Goal: Navigation & Orientation: Find specific page/section

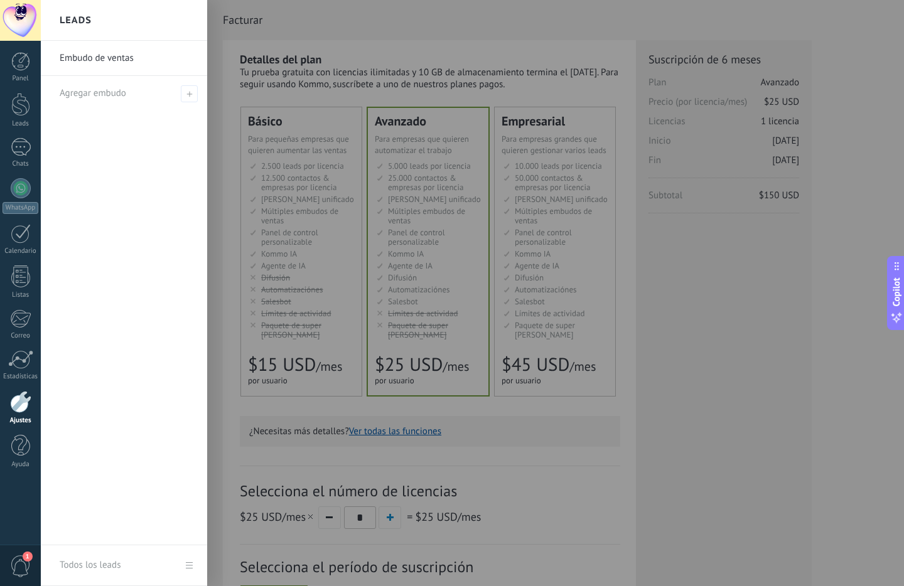
click at [207, 146] on div "Embudo de ventas Agregar embudo" at bounding box center [124, 293] width 166 height 505
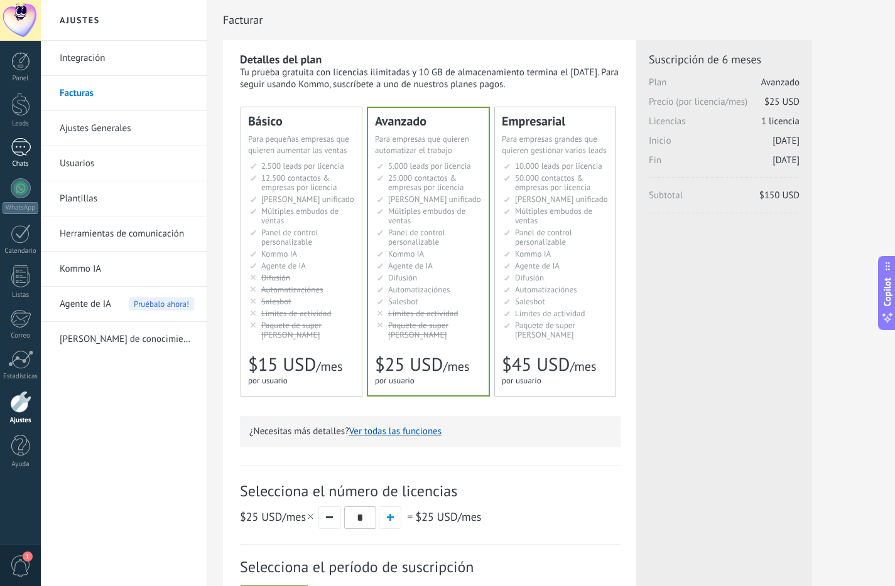
click at [26, 149] on div at bounding box center [21, 147] width 20 height 18
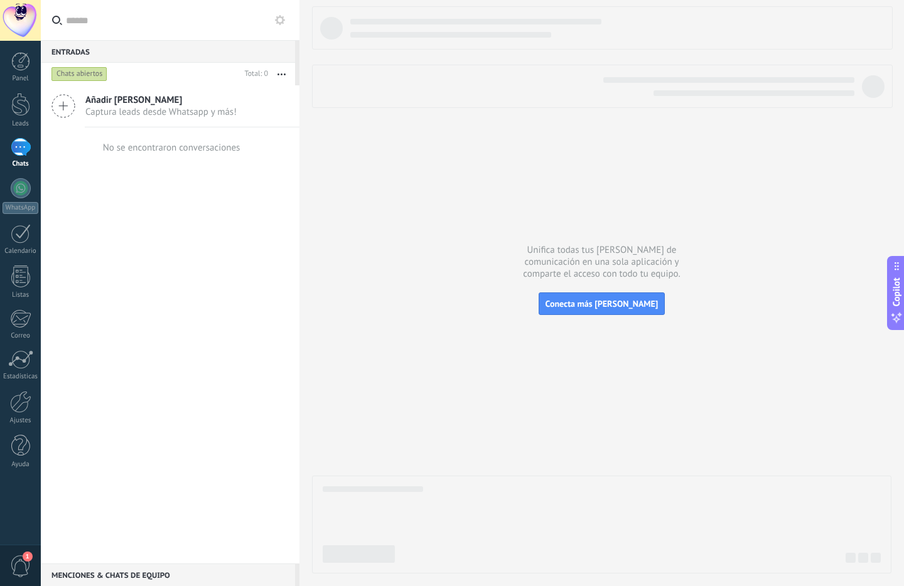
click at [14, 560] on span "1" at bounding box center [20, 567] width 21 height 22
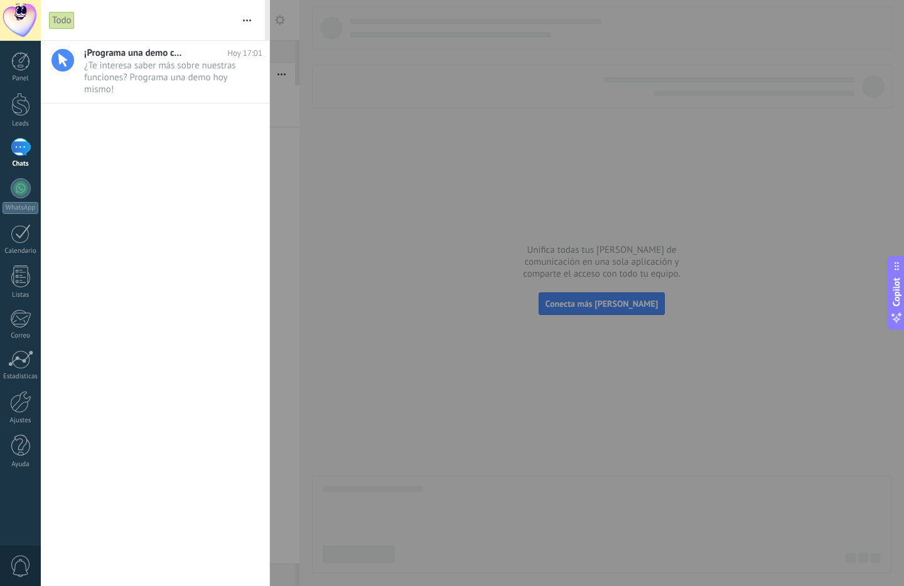
click at [385, 306] on div at bounding box center [452, 293] width 904 height 586
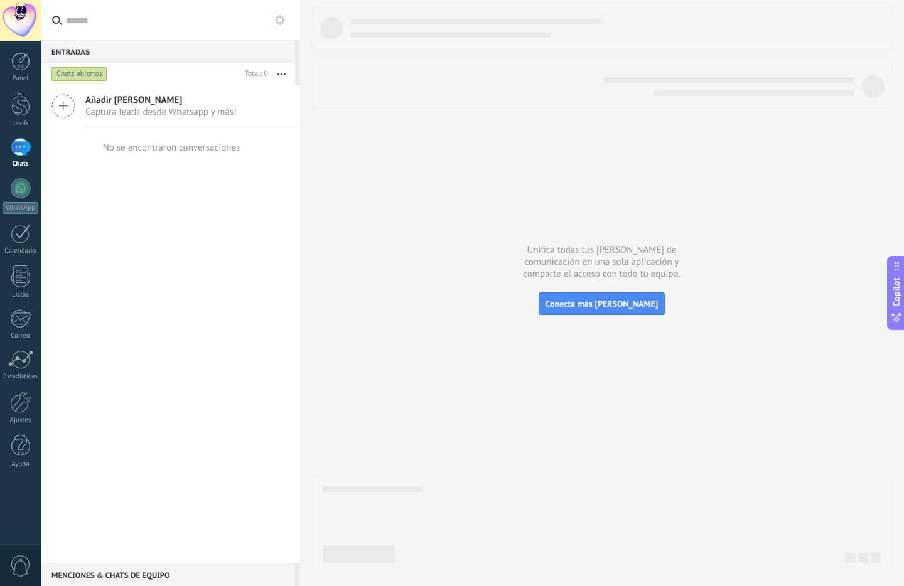
click at [22, 28] on div at bounding box center [20, 20] width 41 height 41
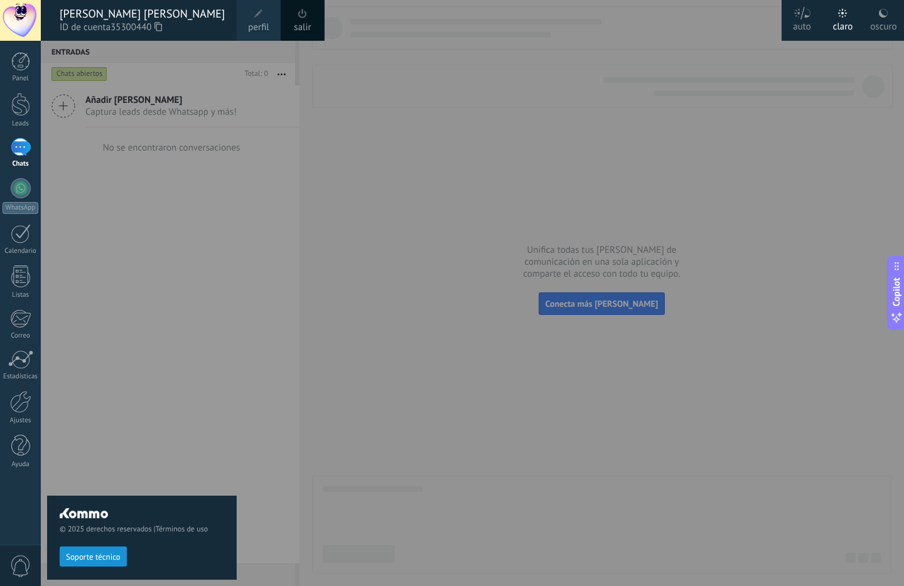
click at [402, 193] on div at bounding box center [493, 293] width 904 height 586
